Goal: Information Seeking & Learning: Learn about a topic

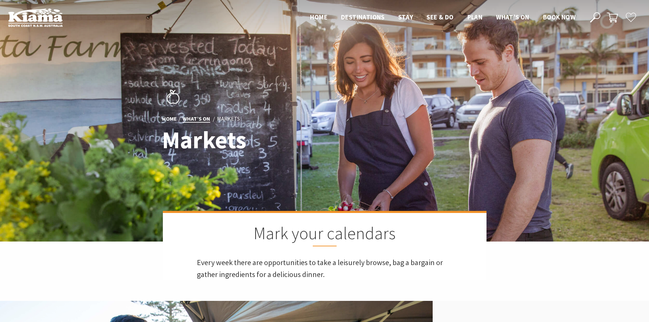
click at [197, 119] on link "What’s On" at bounding box center [197, 118] width 28 height 7
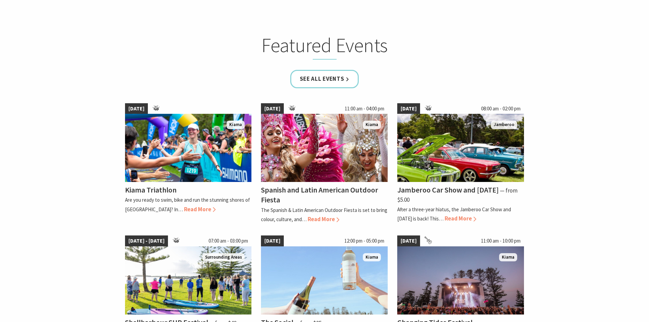
scroll to position [455, 0]
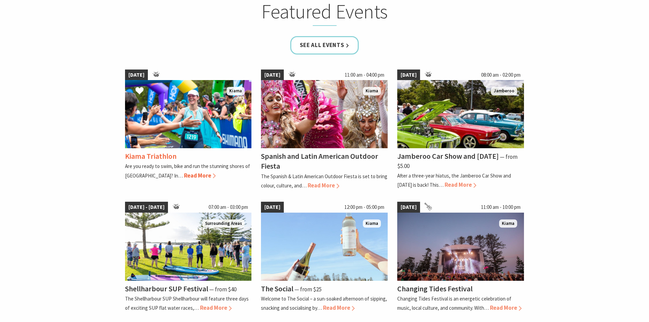
click at [184, 175] on span "Read More" at bounding box center [200, 175] width 32 height 7
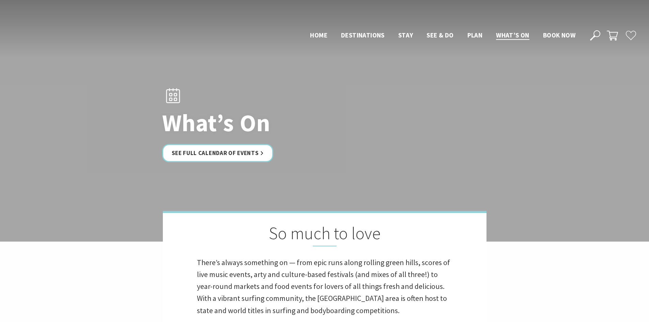
scroll to position [455, 0]
